Goal: Transaction & Acquisition: Purchase product/service

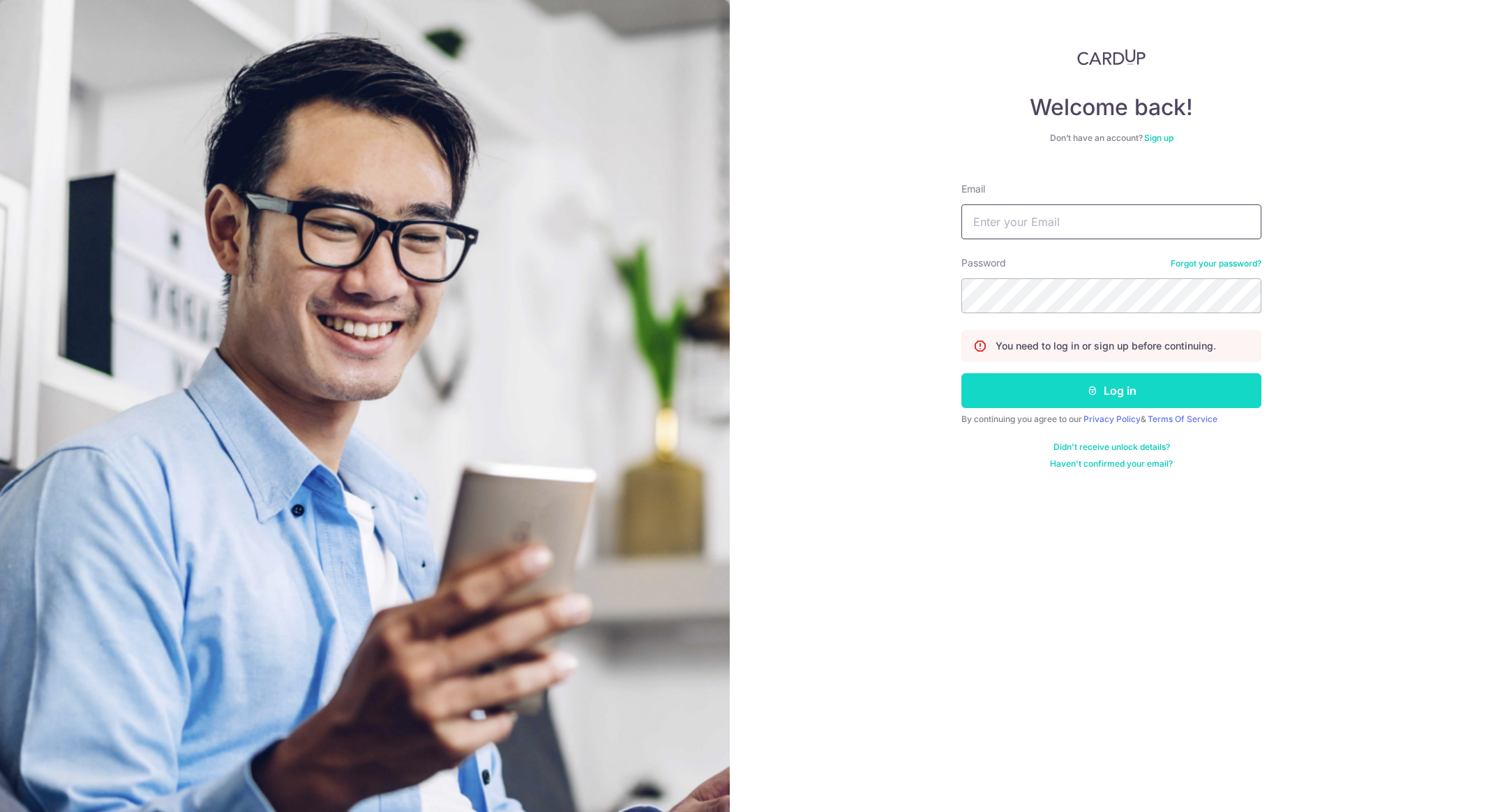
type input "[EMAIL_ADDRESS][DOMAIN_NAME]"
click at [996, 380] on button "Log in" at bounding box center [1111, 390] width 300 height 35
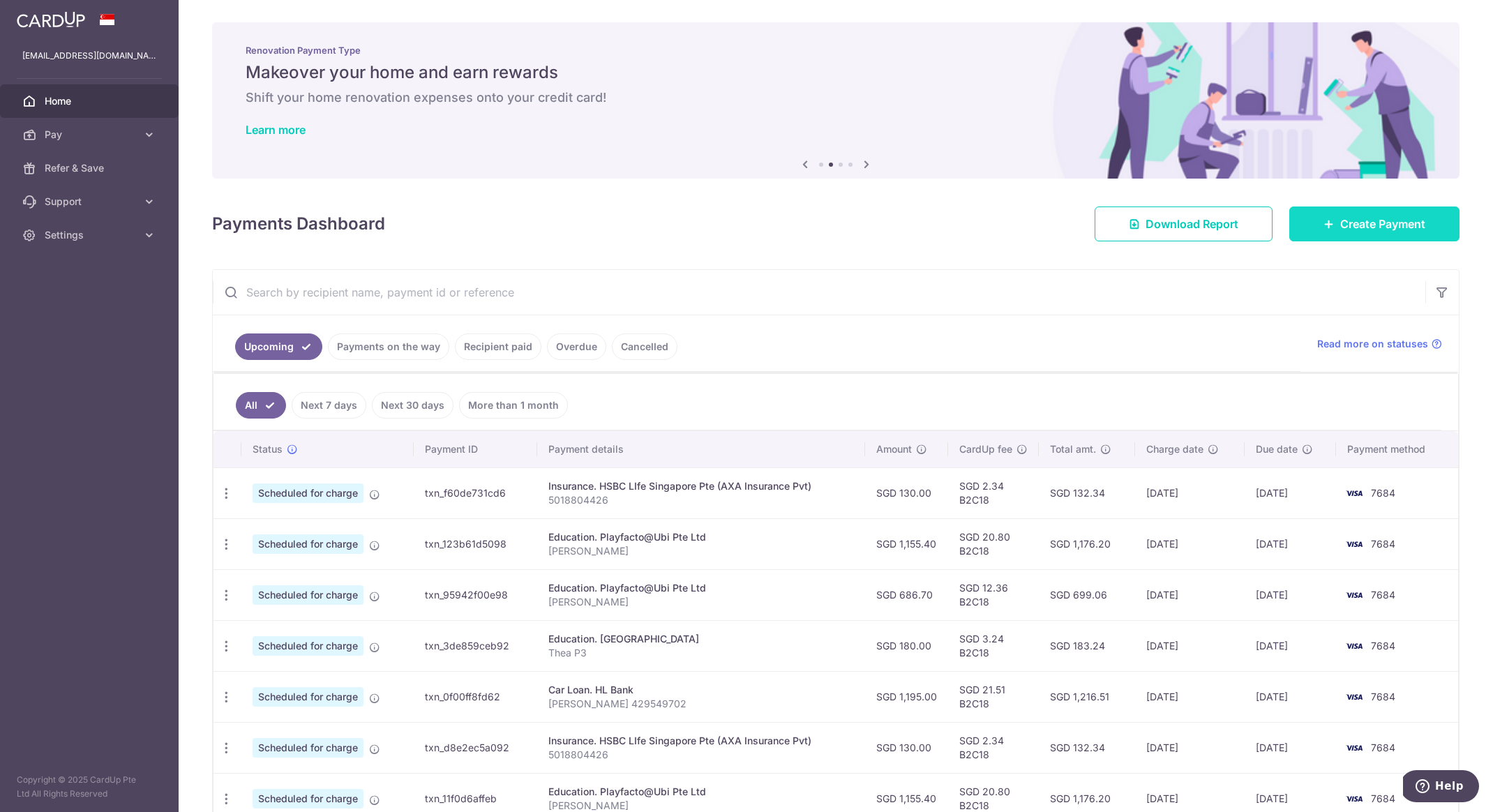
click at [1406, 236] on link "Create Payment" at bounding box center [1374, 224] width 170 height 35
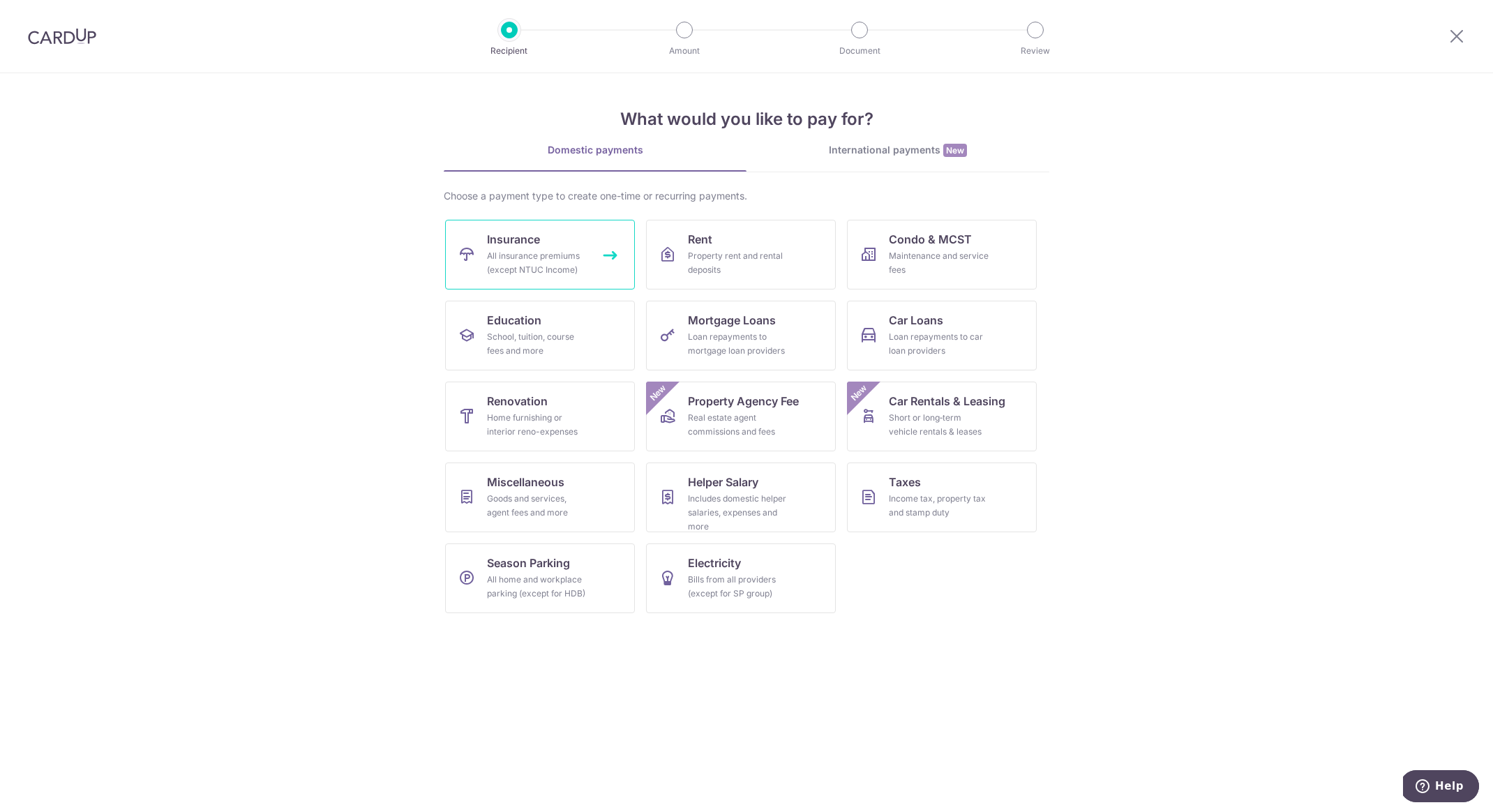
click at [560, 248] on link "Insurance All insurance premiums (except NTUC Income)" at bounding box center [539, 255] width 189 height 70
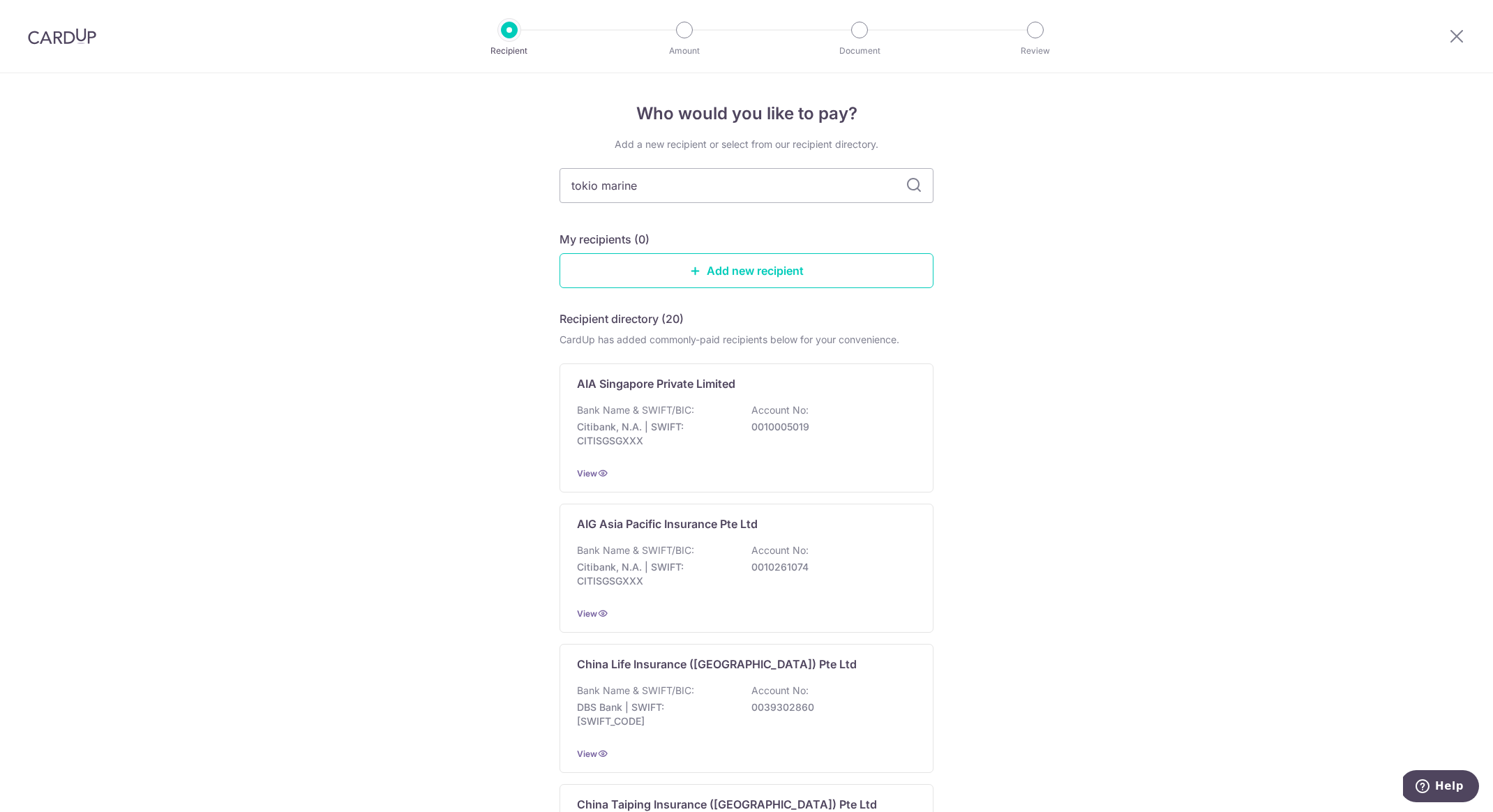
type input "tokio marine"
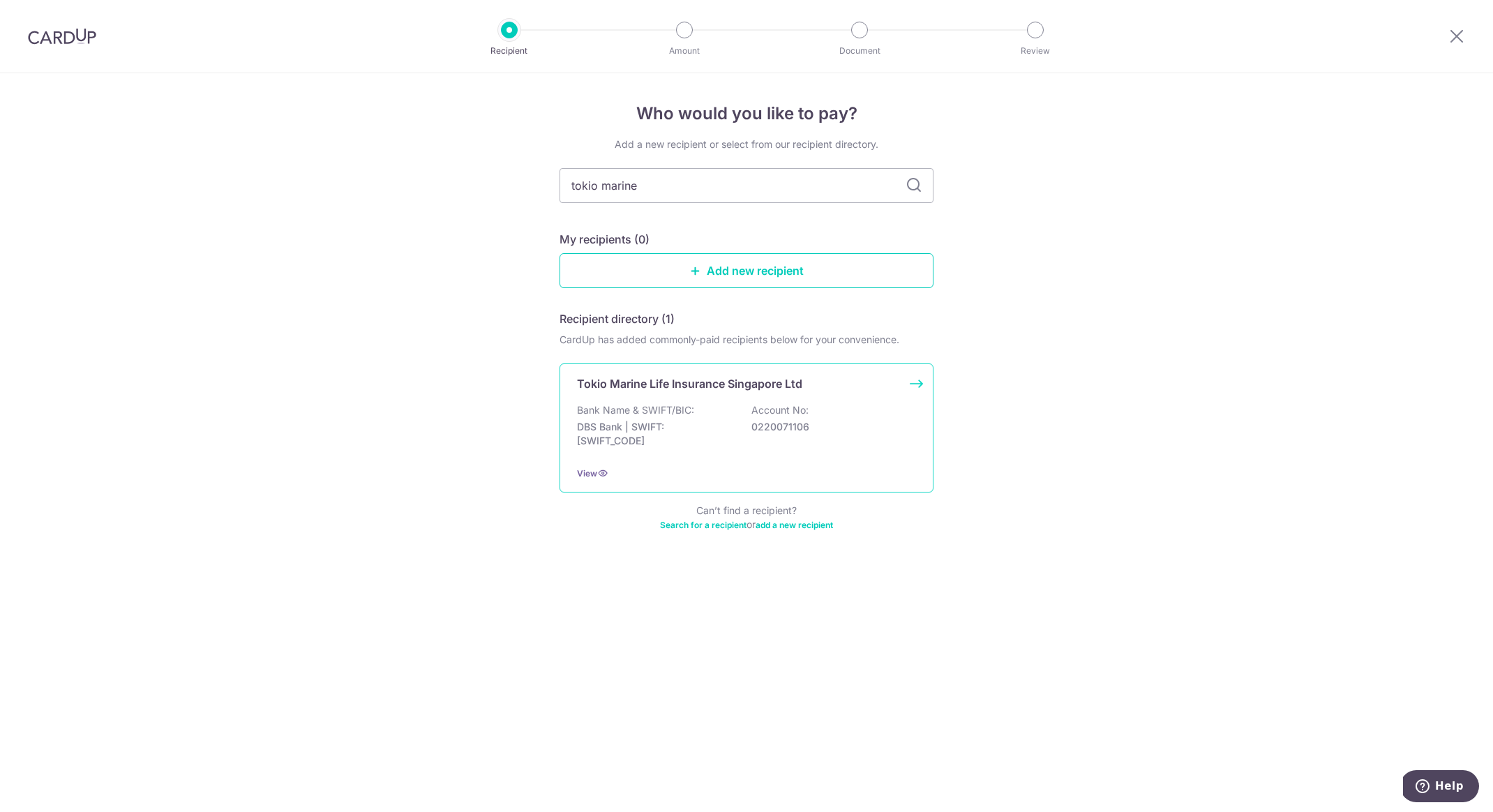
click at [835, 430] on p "0220071106" at bounding box center [830, 427] width 157 height 14
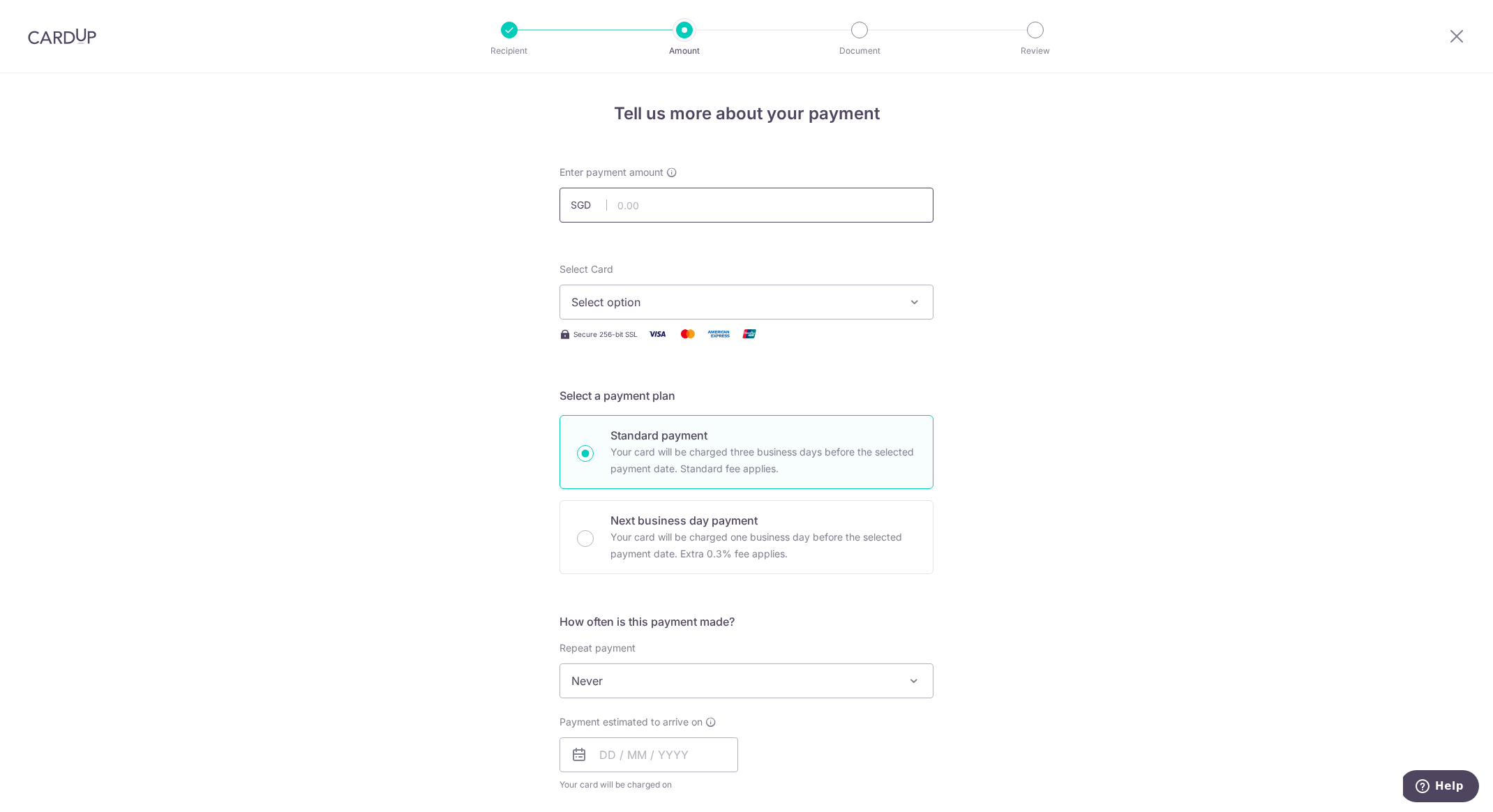
click at [676, 205] on input "text" at bounding box center [746, 205] width 374 height 35
type input "3,058.20"
click at [261, 284] on div "Tell us more about your payment Enter payment amount SGD 3,058.20 3058.20 Selec…" at bounding box center [746, 703] width 1493 height 1262
click at [698, 291] on button "Select option" at bounding box center [746, 302] width 374 height 35
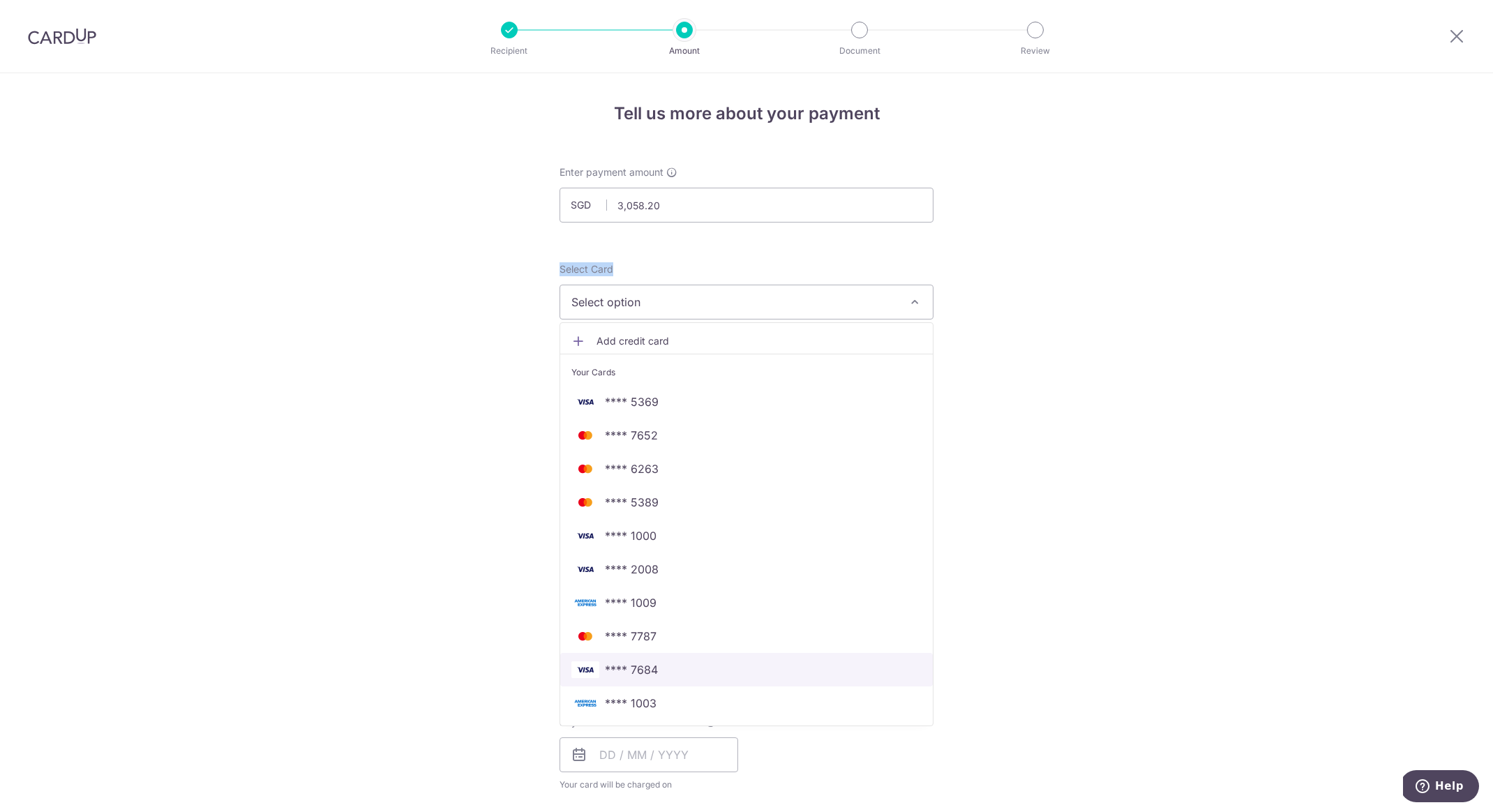
click at [653, 664] on span "**** 7684" at bounding box center [631, 669] width 53 height 16
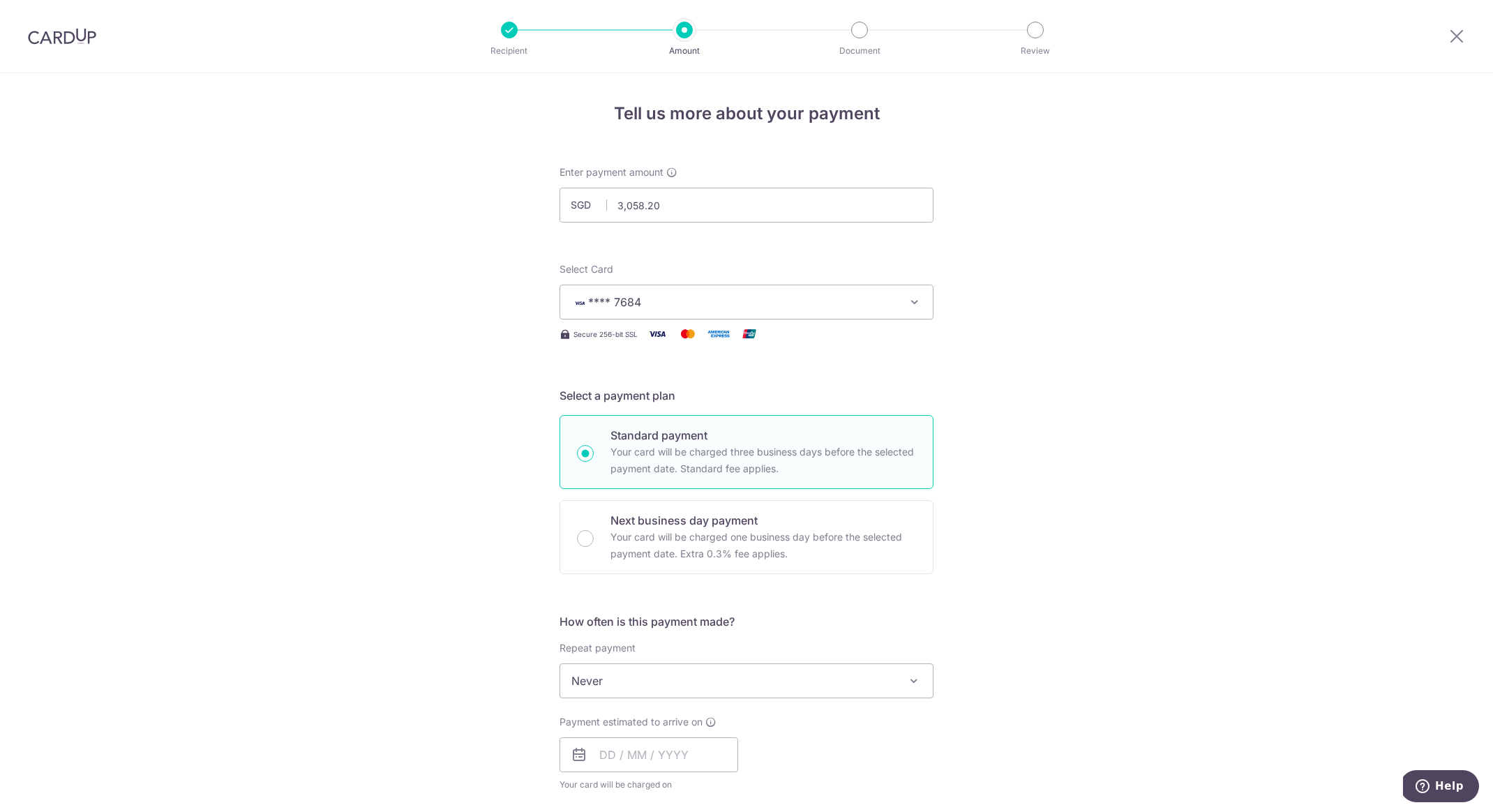
click at [411, 398] on div "Tell us more about your payment Enter payment amount SGD 3,058.20 3058.20 Selec…" at bounding box center [746, 703] width 1493 height 1262
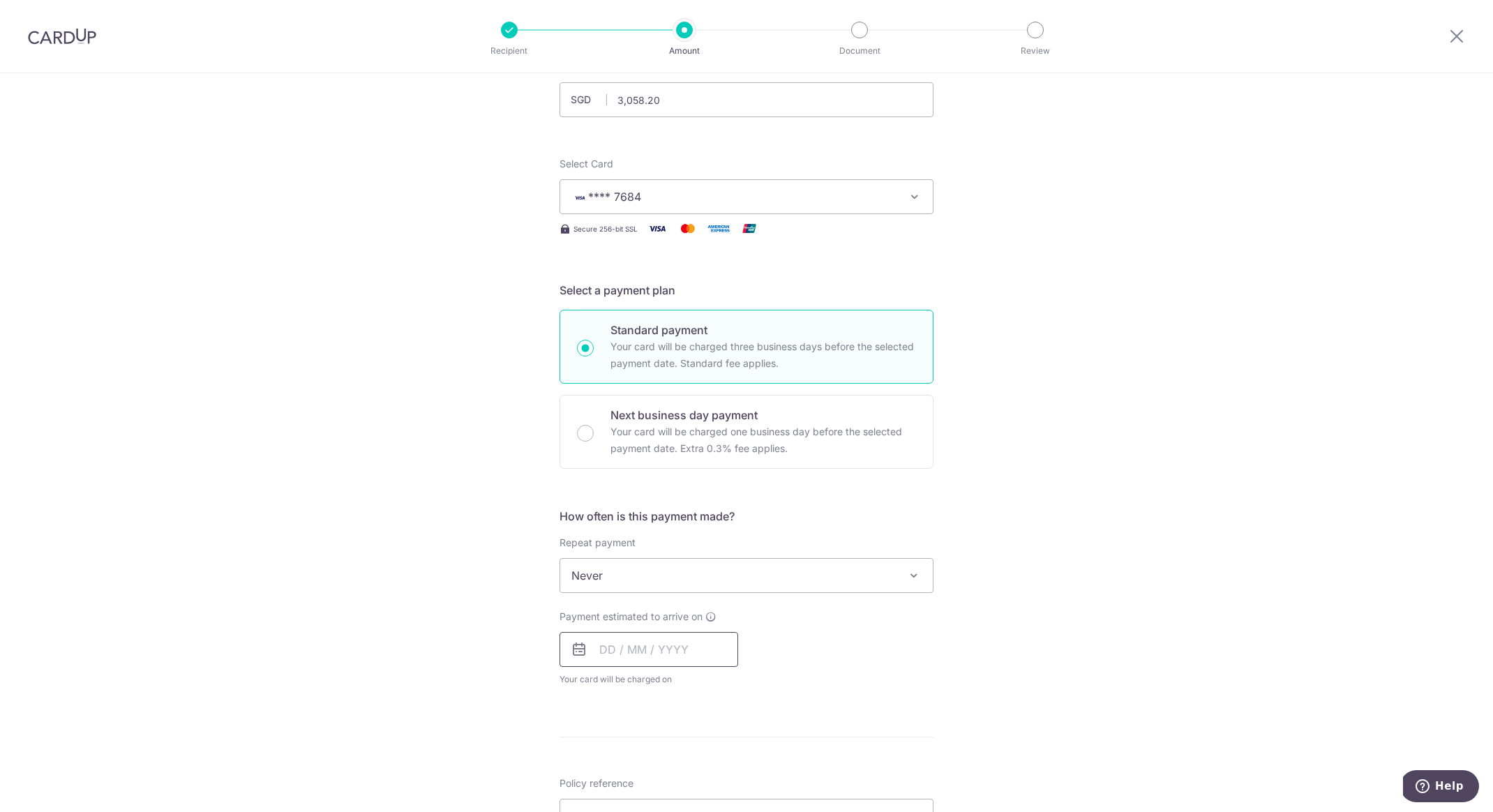
click at [620, 636] on input "text" at bounding box center [649, 650] width 179 height 35
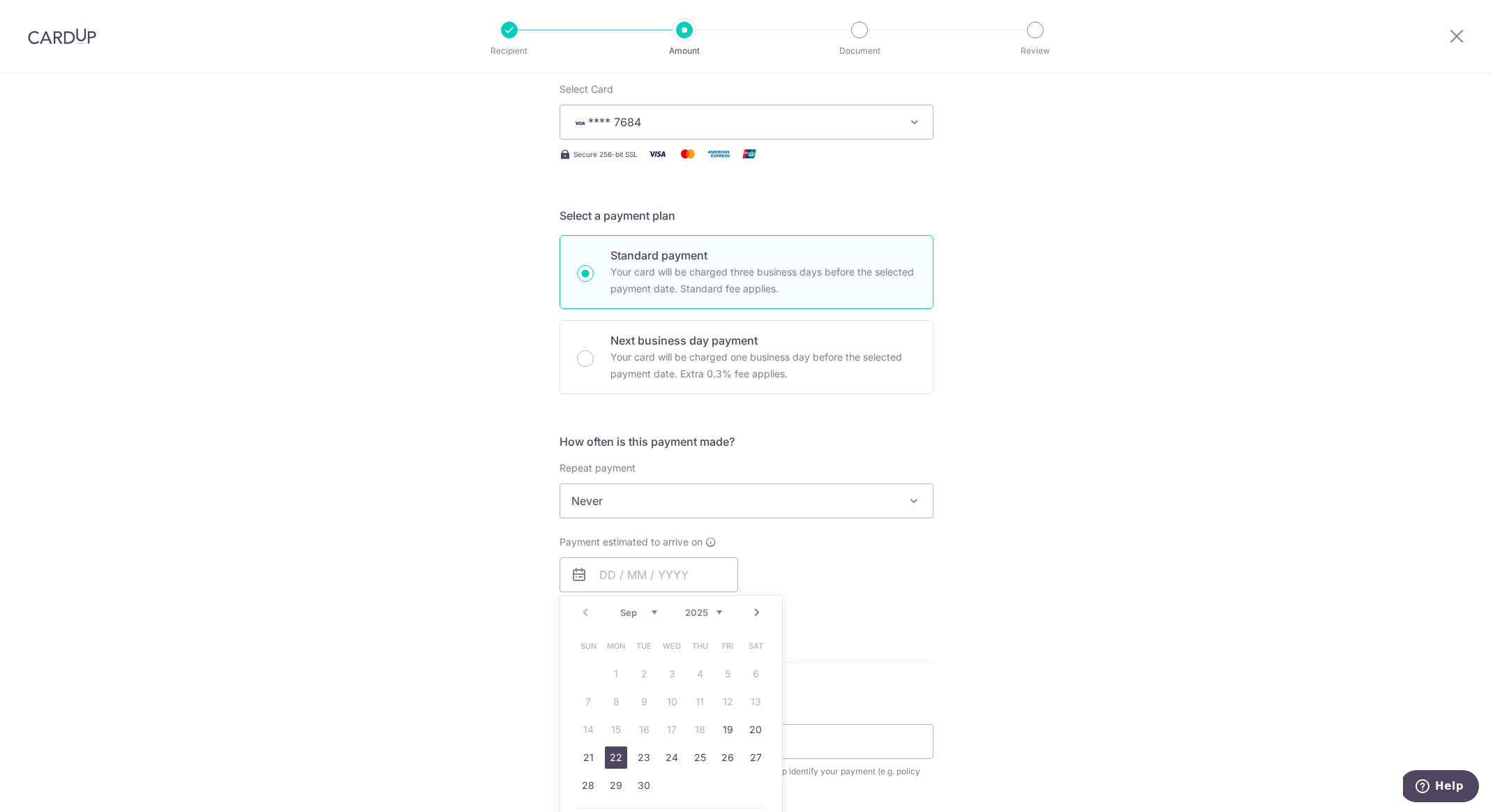
click at [614, 765] on link "22" at bounding box center [615, 757] width 22 height 22
type input "[DATE]"
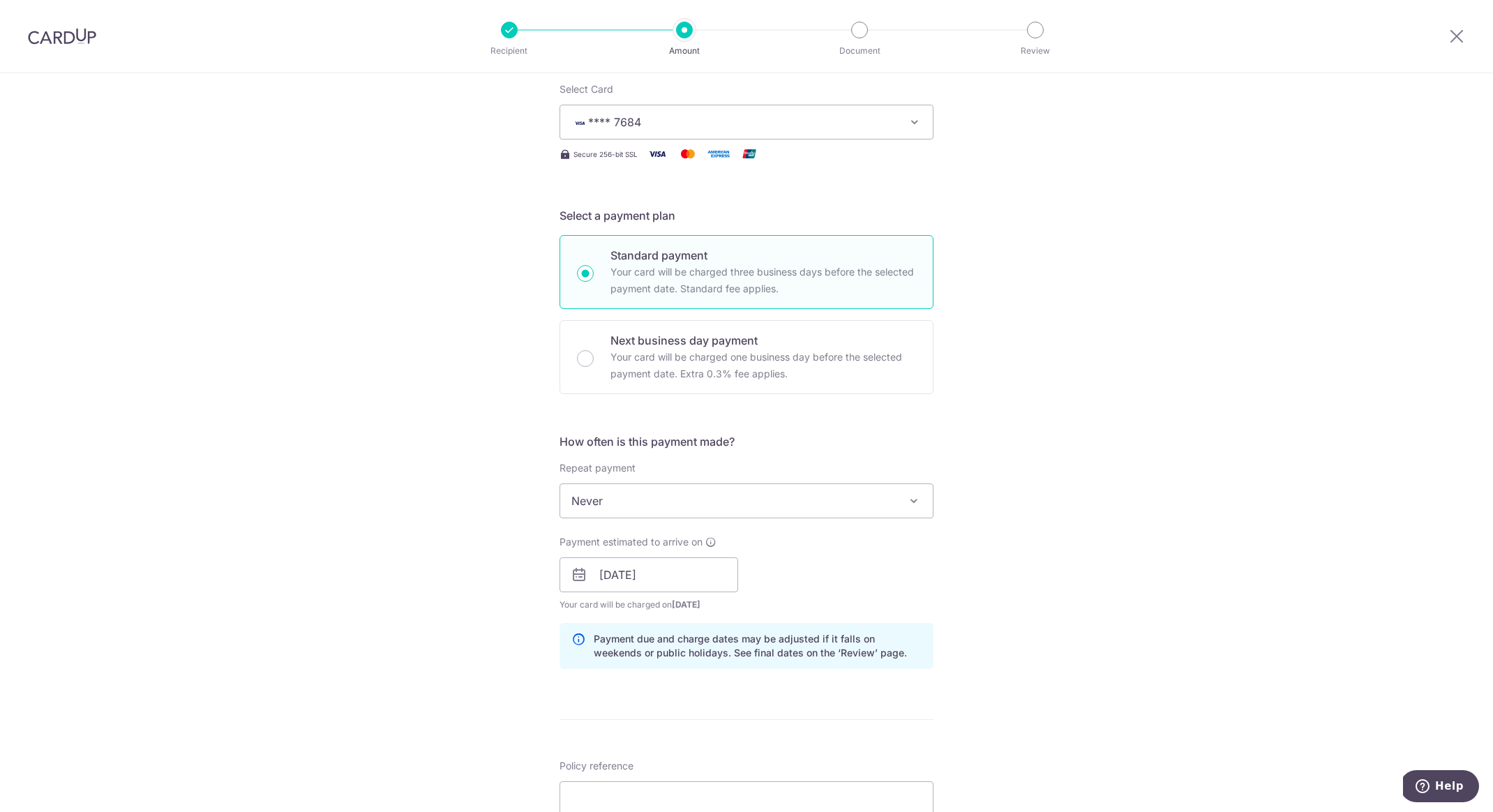
click at [438, 458] on div "Tell us more about your payment Enter payment amount SGD 3,058.20 3058.20 Selec…" at bounding box center [746, 553] width 1493 height 1319
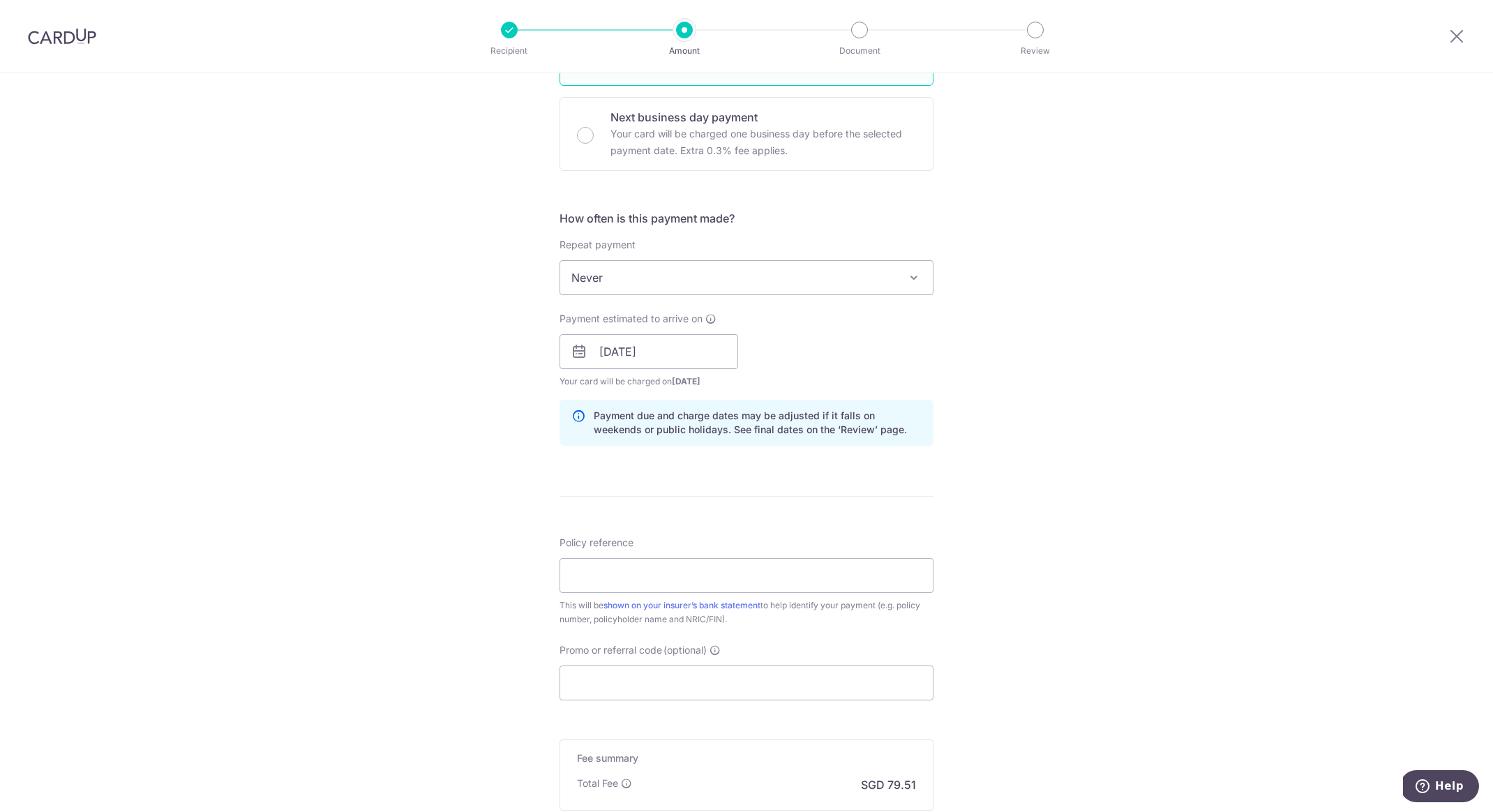
scroll to position [398, 0]
click at [729, 604] on div "This will be shown on your insurer’s bank statement to help identify your payme…" at bounding box center [746, 618] width 374 height 28
click at [688, 581] on input "Policy reference" at bounding box center [746, 580] width 374 height 35
click at [325, 507] on div "Tell us more about your payment Enter payment amount SGD 3,058.20 3058.20 Selec…" at bounding box center [746, 334] width 1493 height 1319
click at [646, 578] on input "Policy reference" at bounding box center [746, 580] width 374 height 35
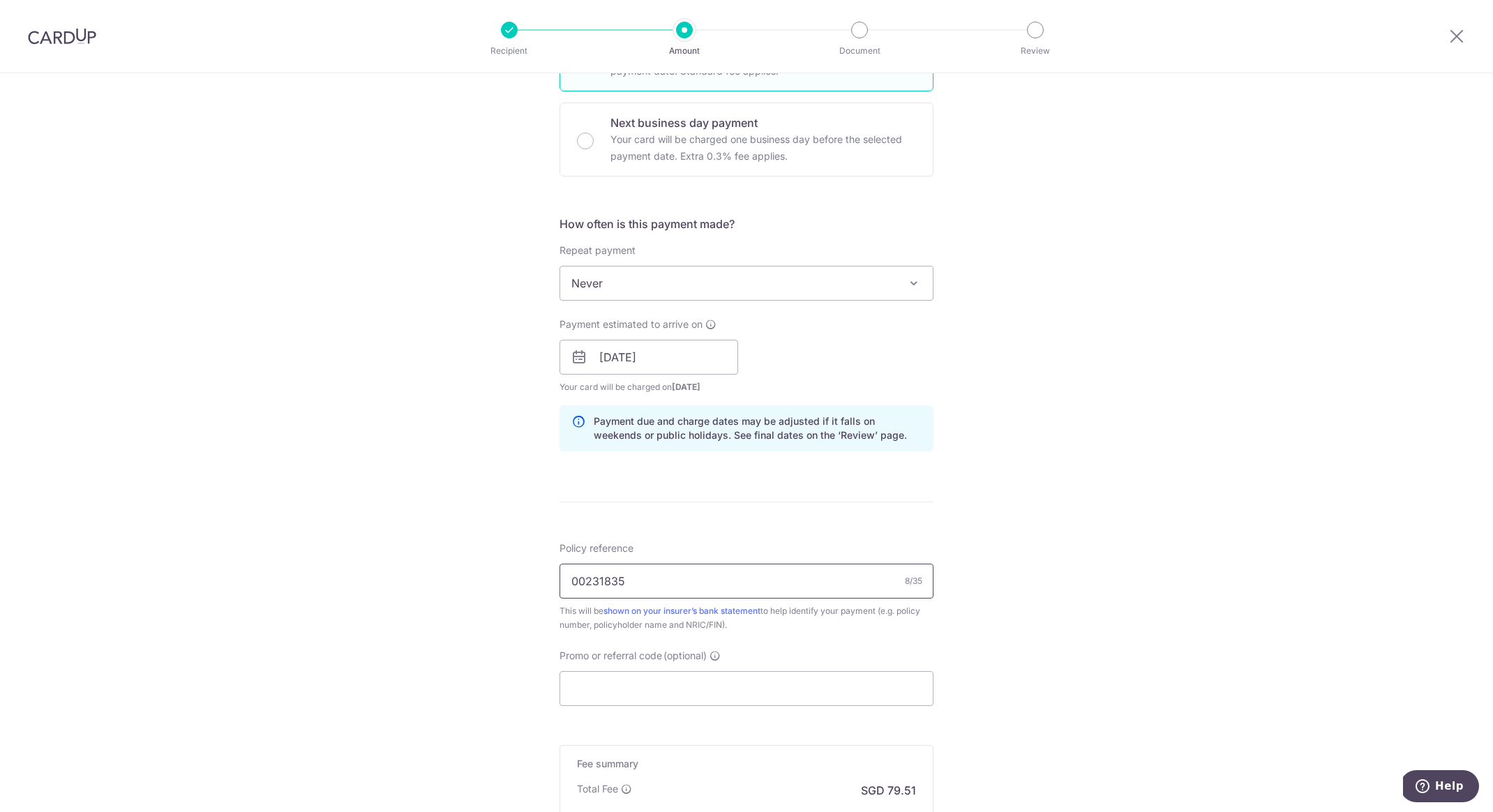
type input "00231835"
click at [336, 520] on div "Tell us more about your payment Enter payment amount SGD 3,058.20 3058.20 Selec…" at bounding box center [746, 334] width 1493 height 1319
click at [586, 683] on input "Promo or referral code (optional)" at bounding box center [746, 688] width 374 height 35
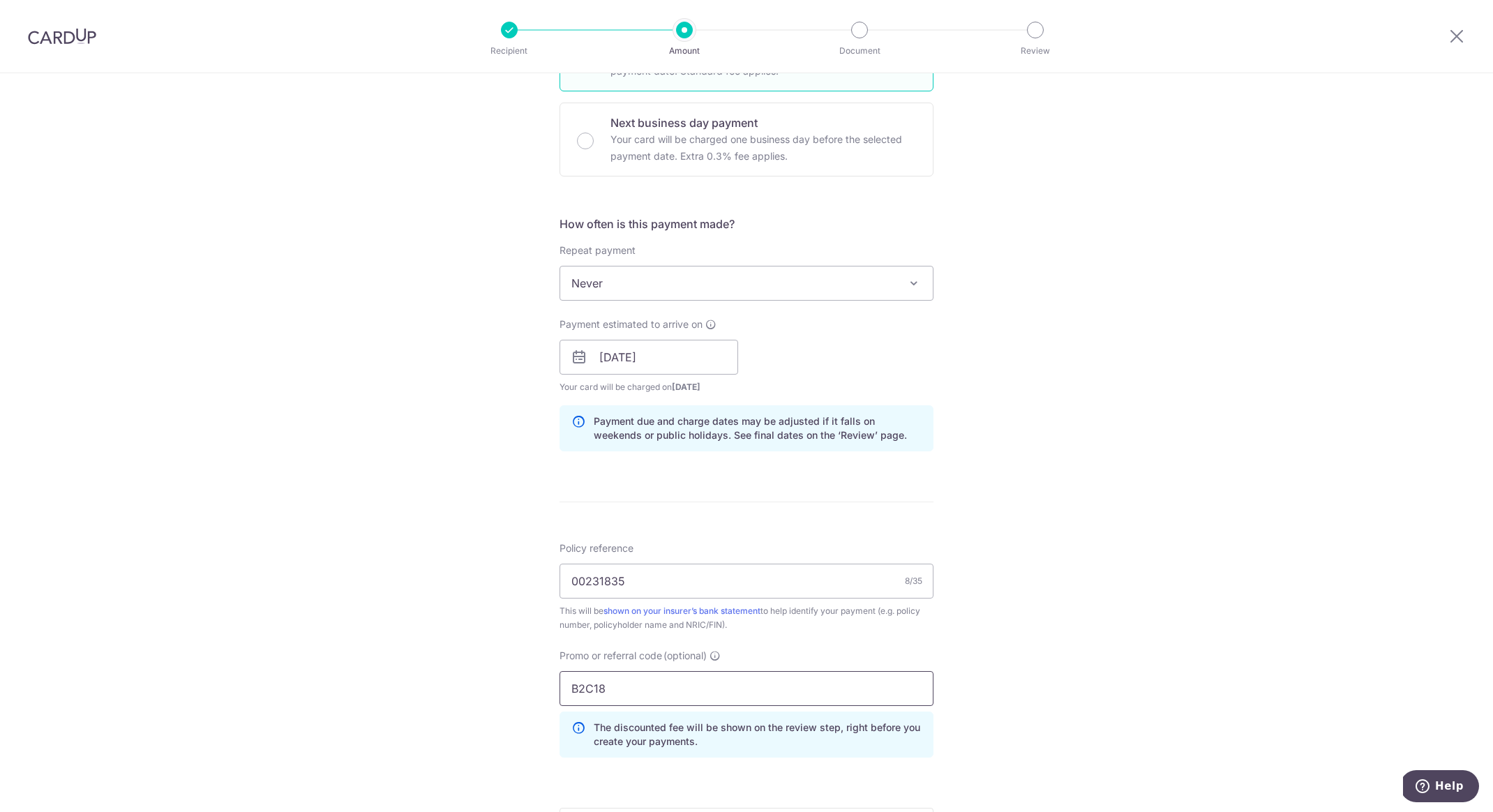
type input "B2C18"
click at [374, 588] on div "Tell us more about your payment Enter payment amount SGD 3,058.20 3058.20 Selec…" at bounding box center [746, 366] width 1493 height 1382
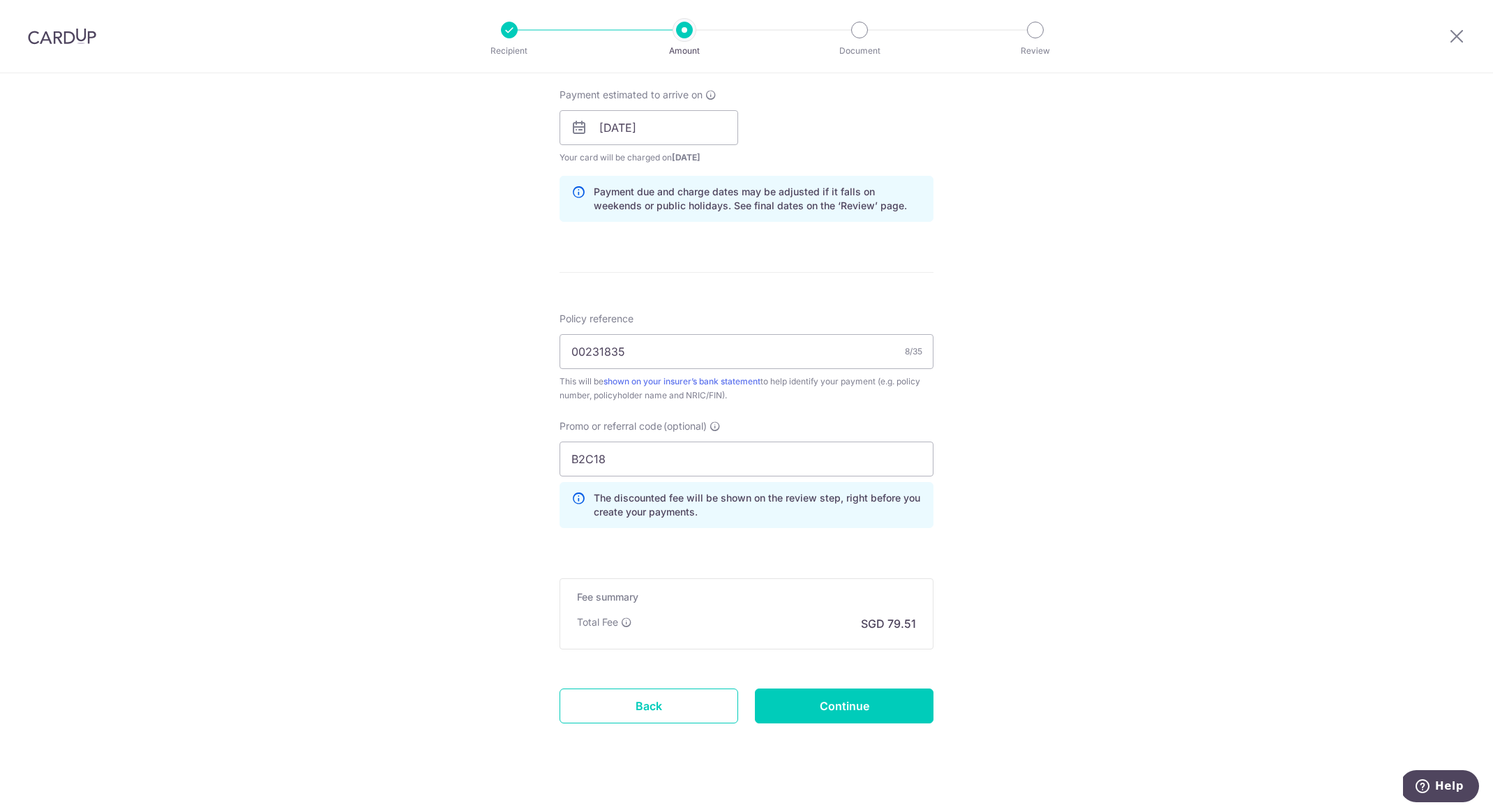
scroll to position [643, 0]
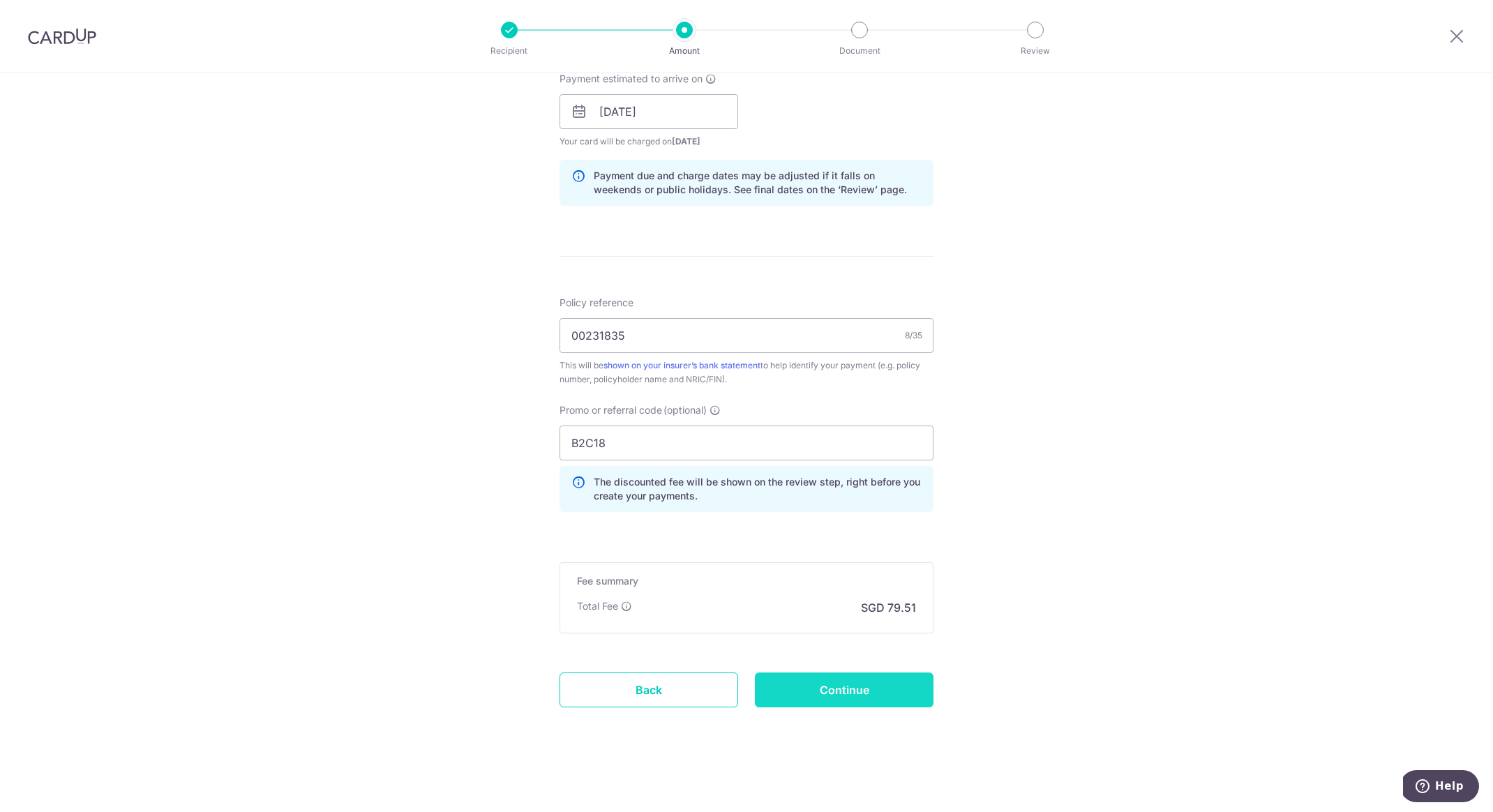
click at [880, 688] on input "Continue" at bounding box center [844, 690] width 179 height 35
type input "Create Schedule"
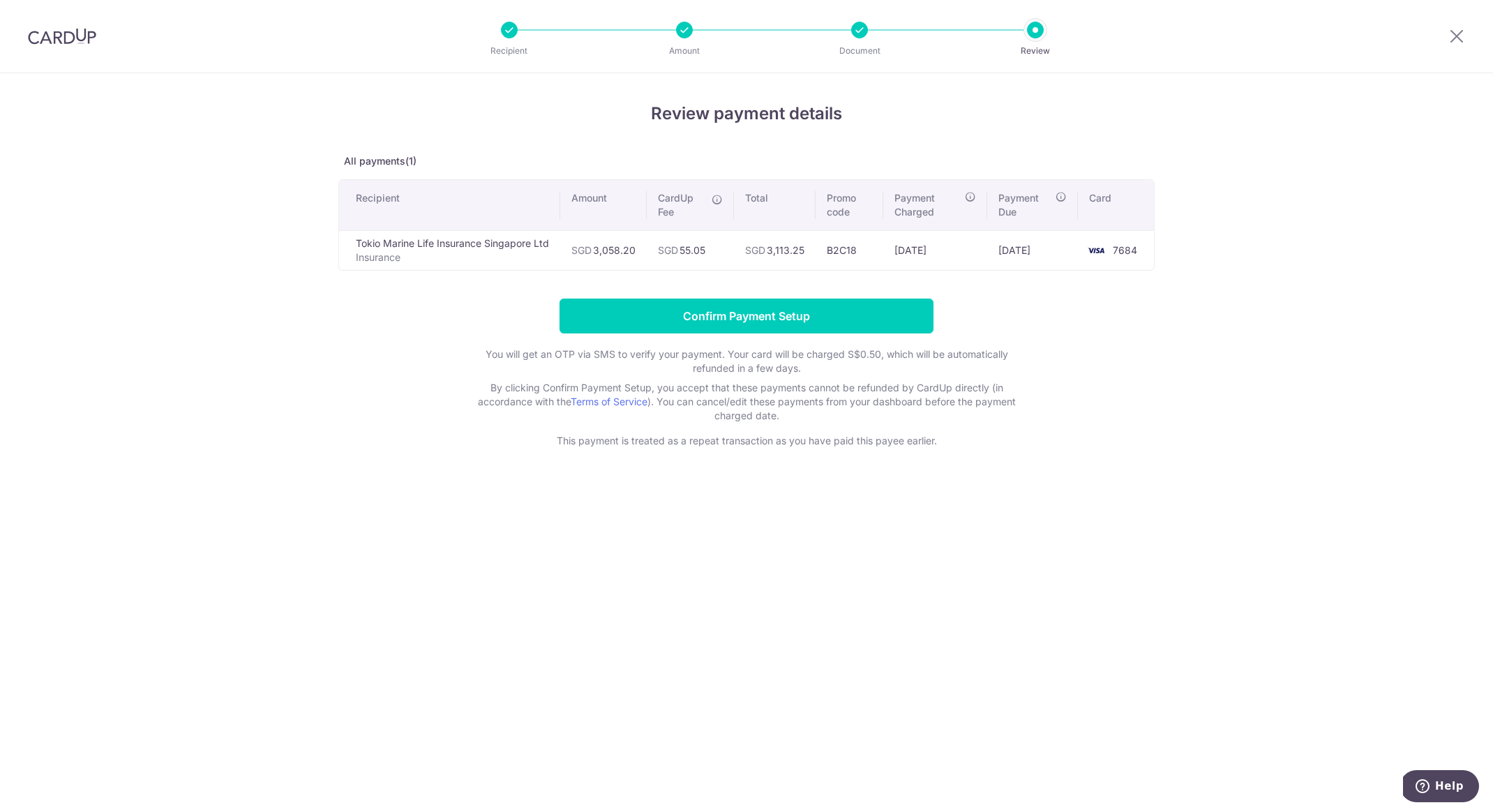
click at [263, 480] on div "Review payment details All payments(1) Recipient Amount CardUp Fee Total Promo …" at bounding box center [746, 442] width 1493 height 739
click at [621, 315] on input "Confirm Payment Setup" at bounding box center [746, 316] width 374 height 35
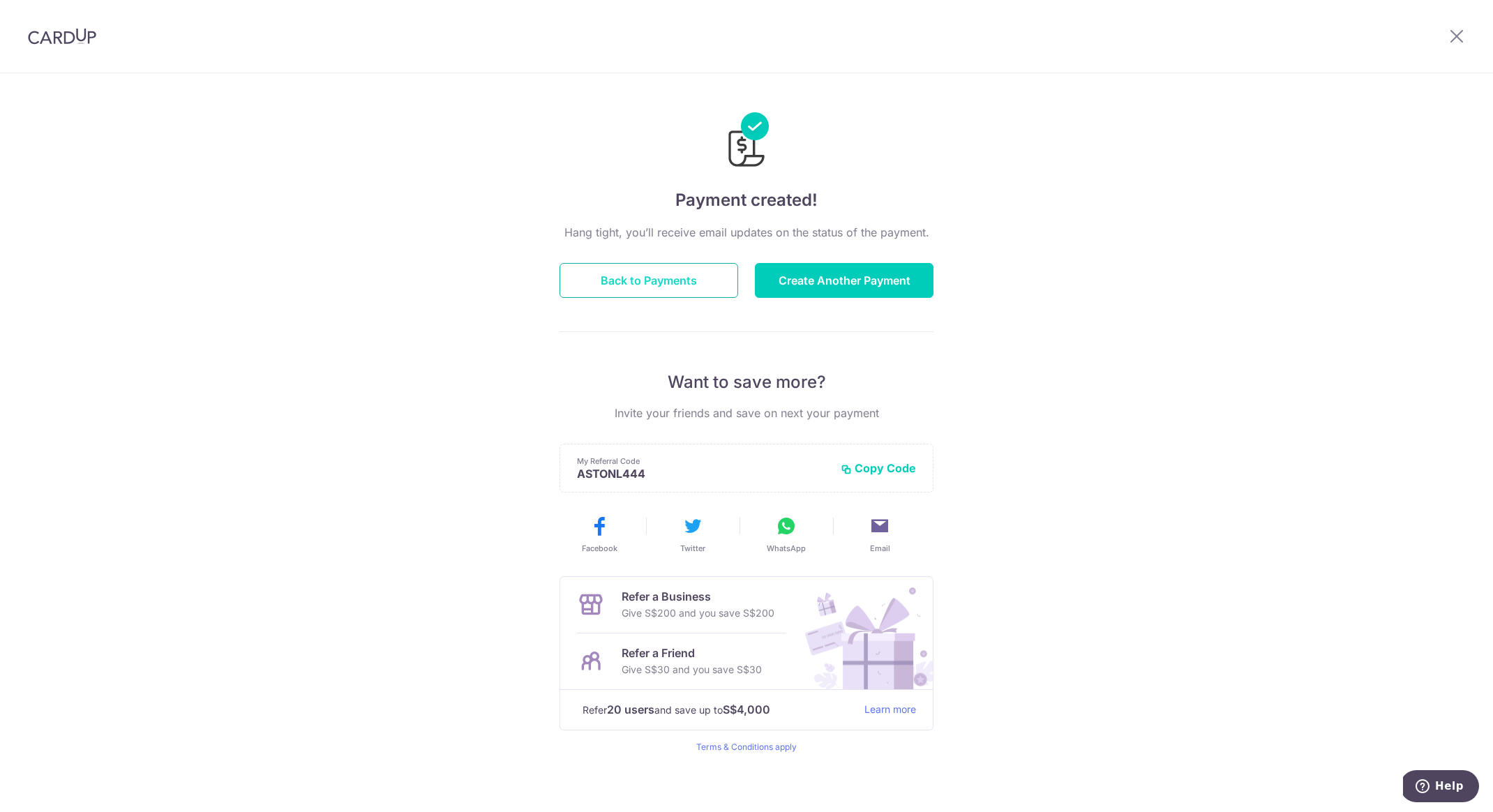
click at [631, 281] on button "Back to Payments" at bounding box center [649, 281] width 179 height 35
